Goal: Task Accomplishment & Management: Use online tool/utility

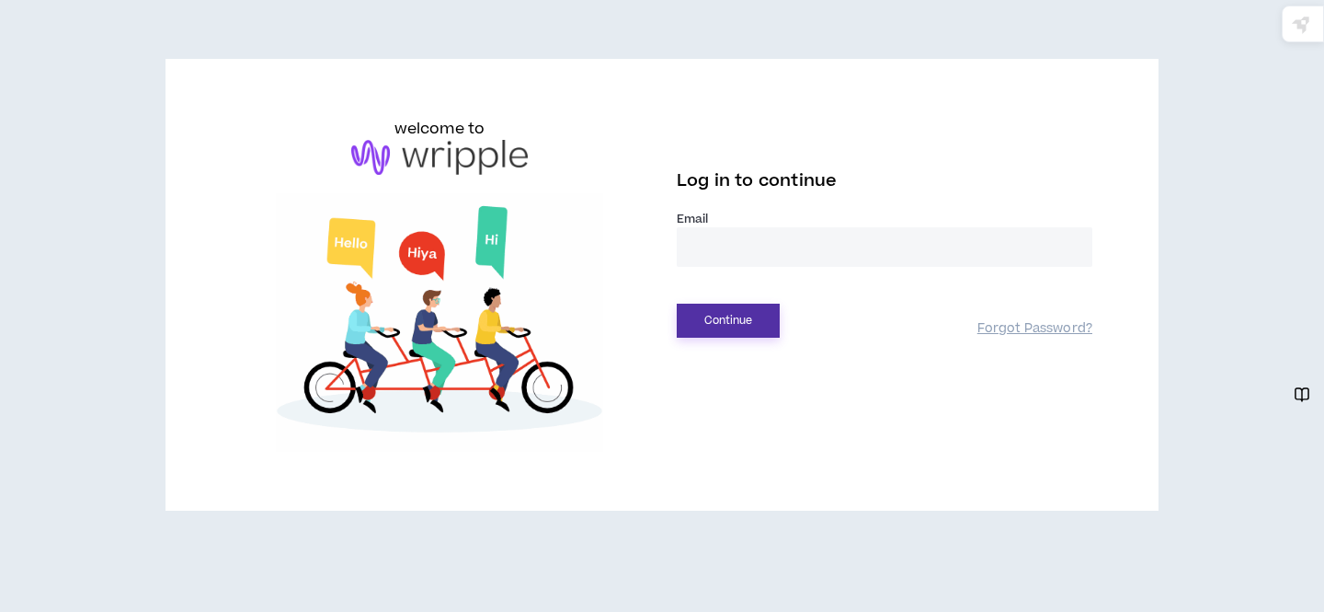
type input "**********"
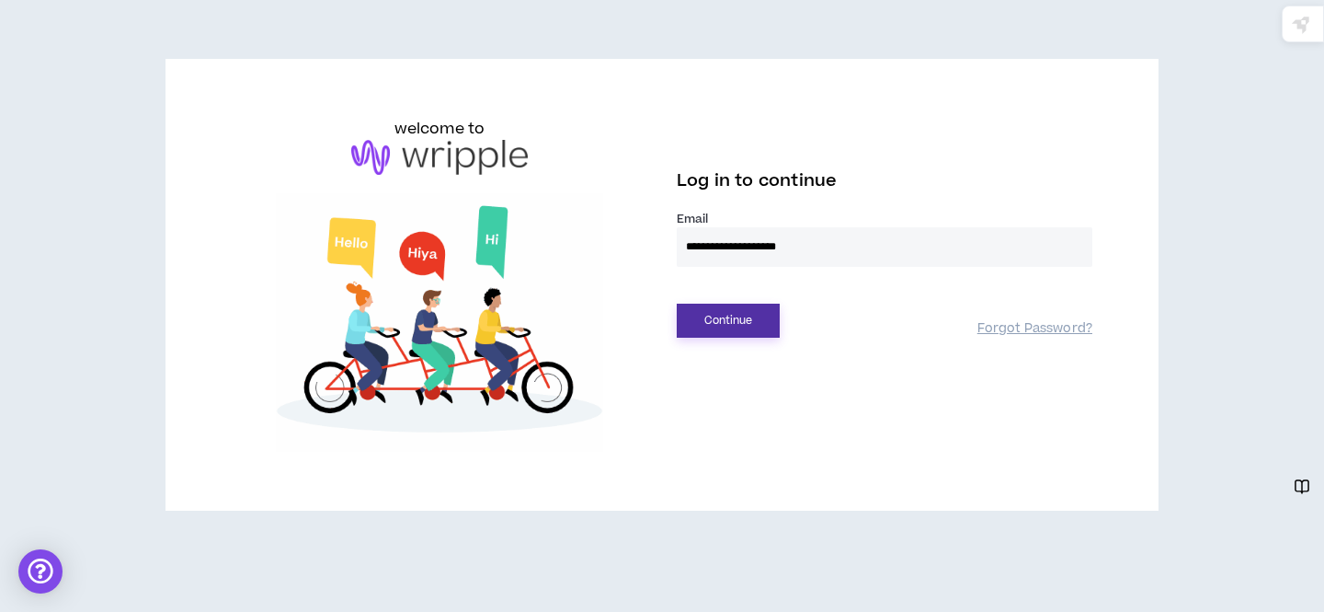
click at [708, 325] on button "Continue" at bounding box center [728, 321] width 103 height 34
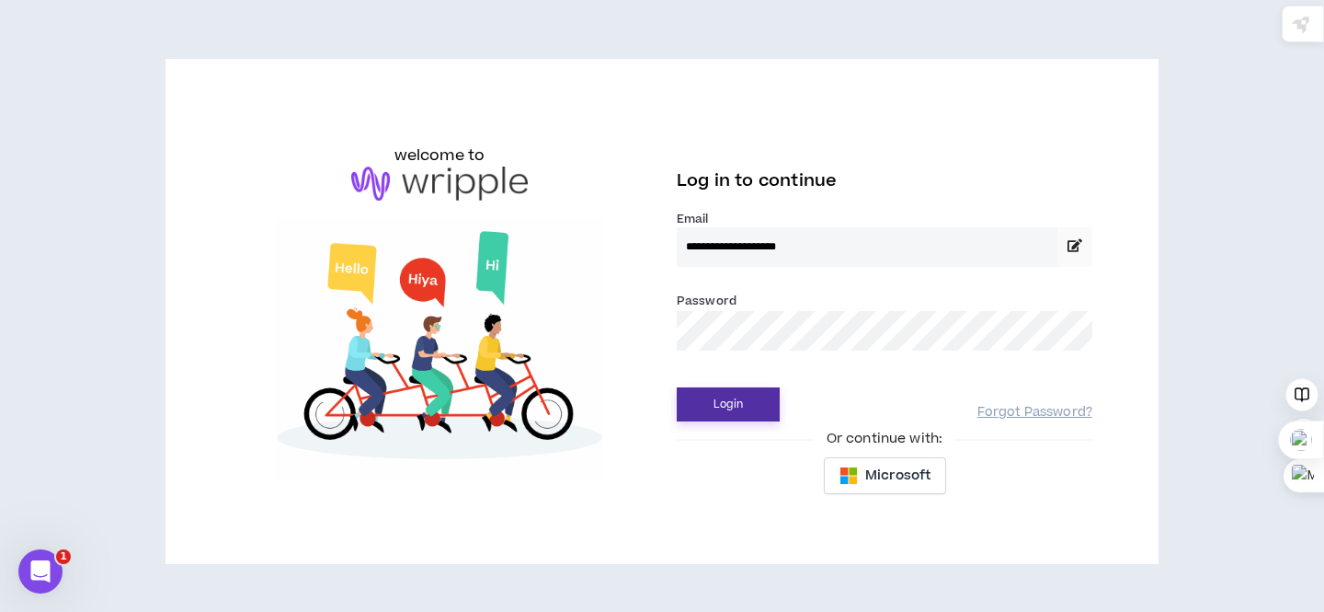
click at [736, 414] on button "Login" at bounding box center [728, 404] width 103 height 34
